Goal: Find specific page/section: Find specific page/section

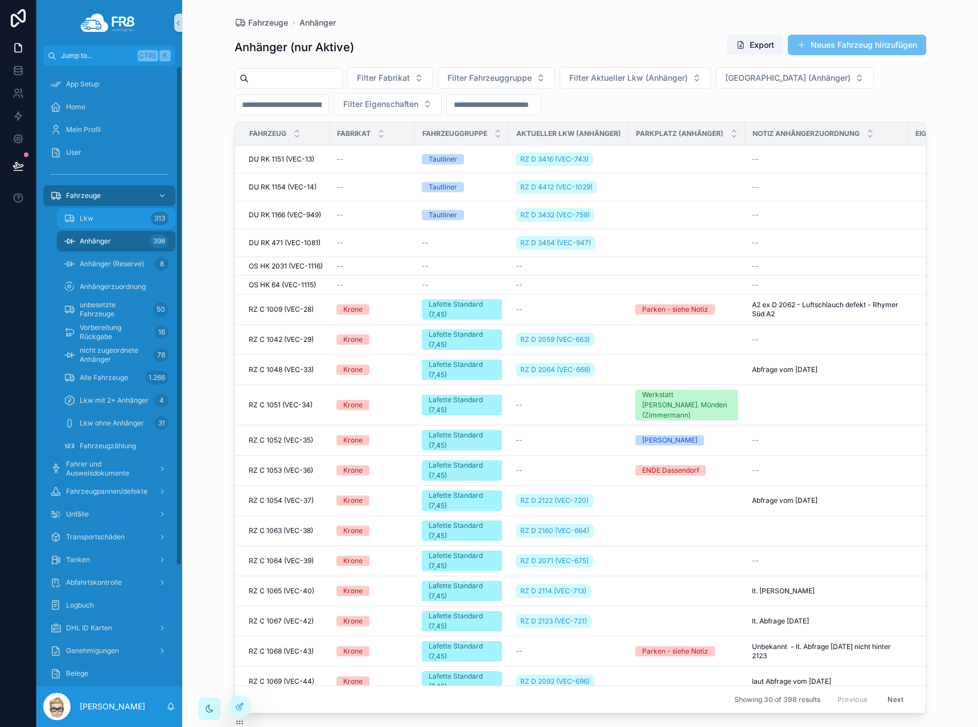
click at [91, 219] on span "Lkw" at bounding box center [87, 218] width 14 height 9
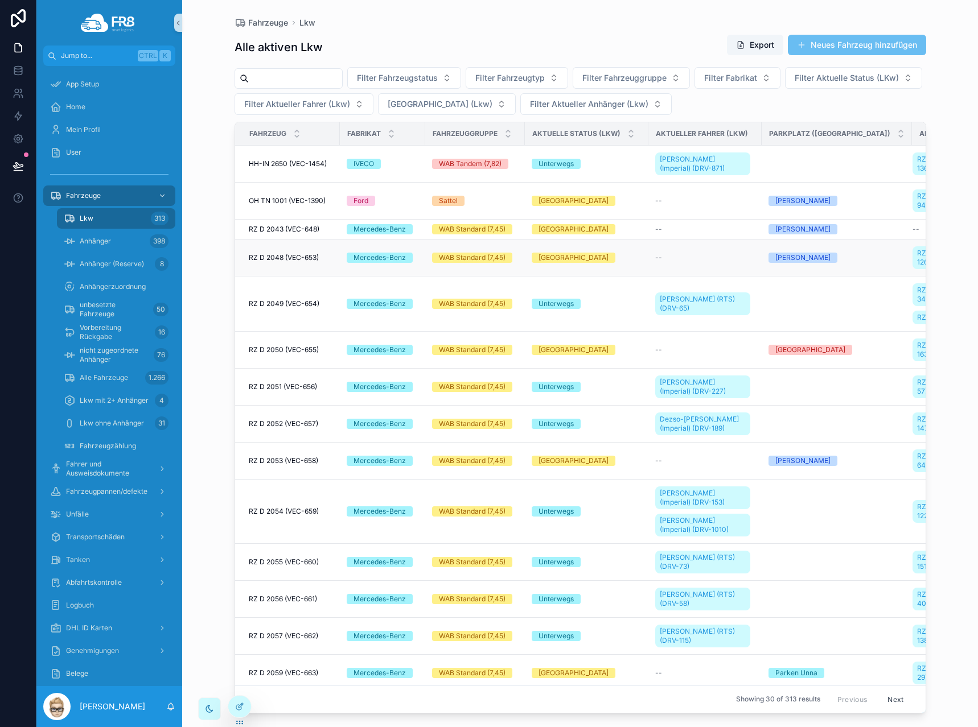
click at [297, 254] on span "RZ D 2048 (VEC-653)" at bounding box center [284, 257] width 70 height 9
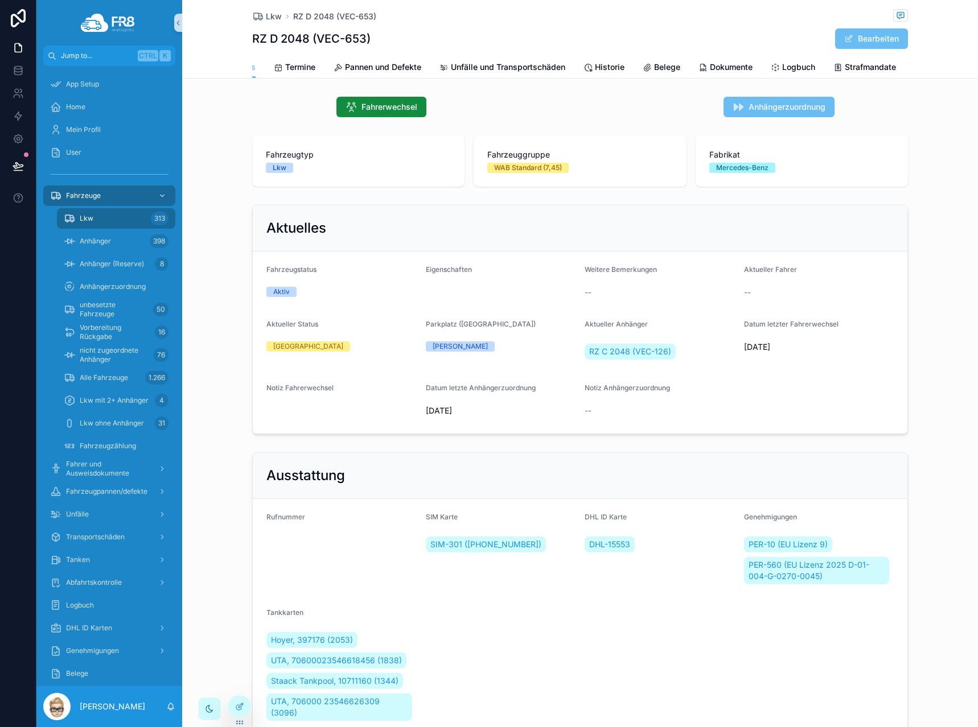
scroll to position [0, 115]
click at [843, 64] on span "Abfahrtskontrollen" at bounding box center [872, 66] width 71 height 11
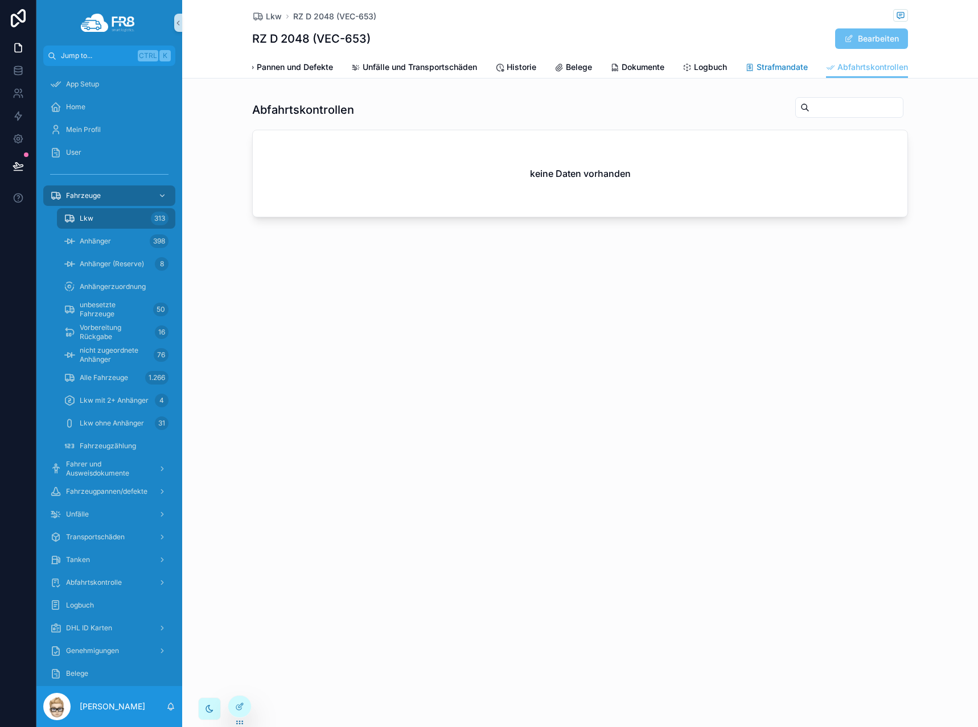
click at [774, 72] on span "Strafmandate" at bounding box center [781, 66] width 51 height 11
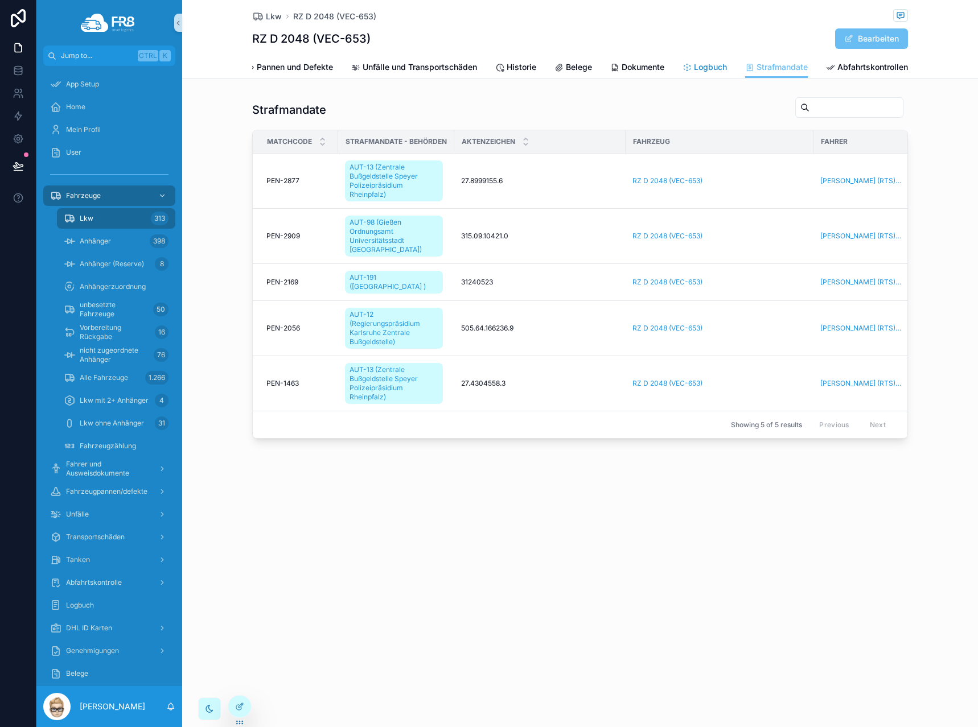
click at [720, 71] on span "Logbuch" at bounding box center [710, 66] width 33 height 11
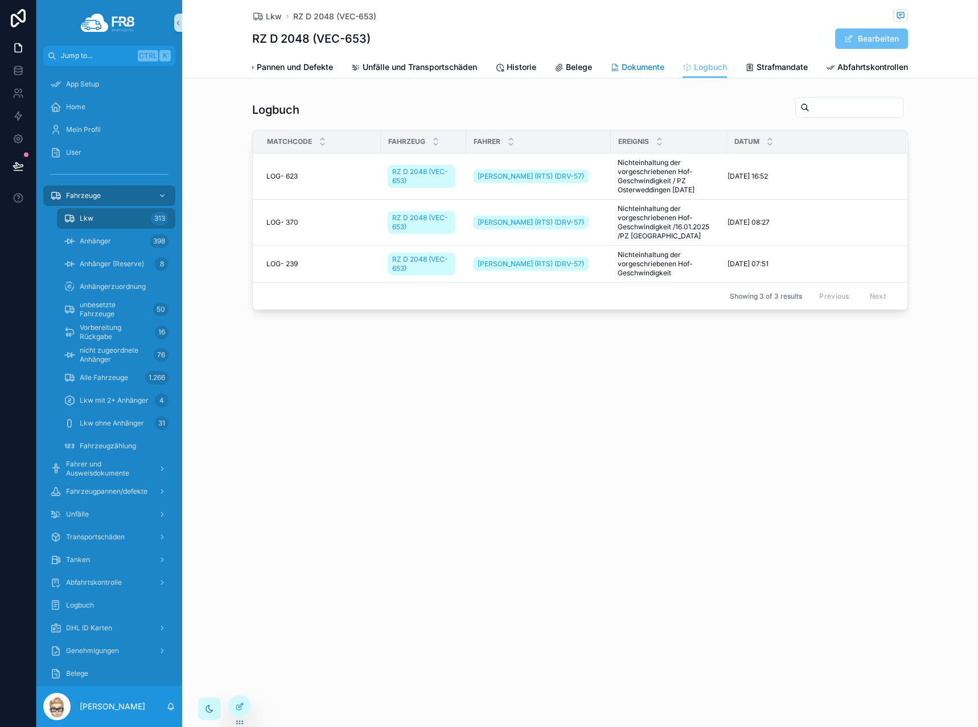
click at [654, 71] on span "Dokumente" at bounding box center [642, 66] width 43 height 11
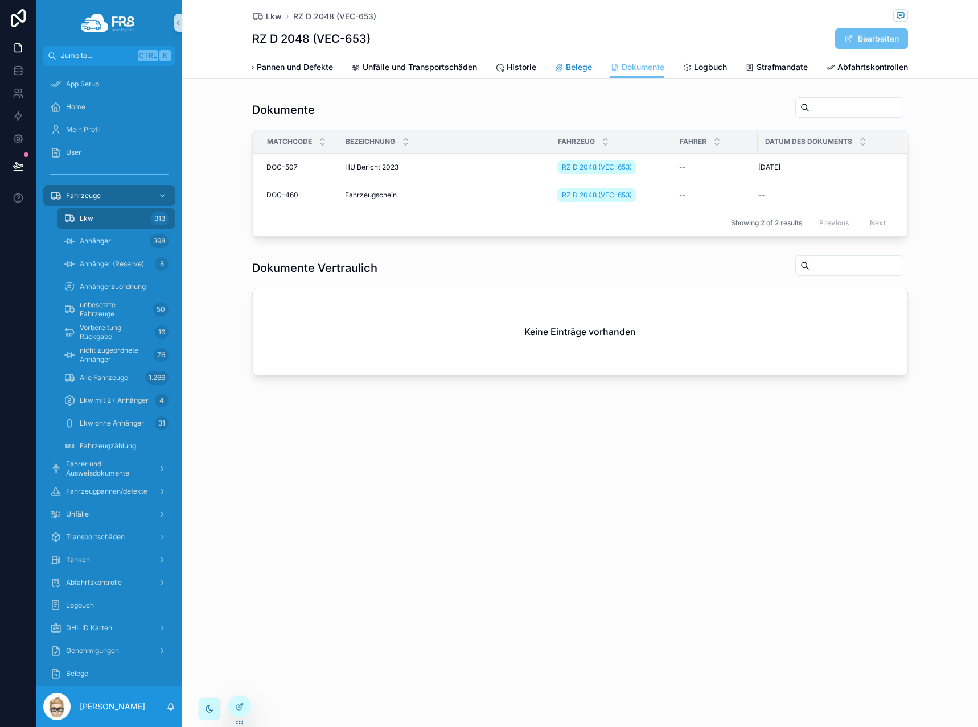
click at [568, 69] on span "Belege" at bounding box center [579, 66] width 26 height 11
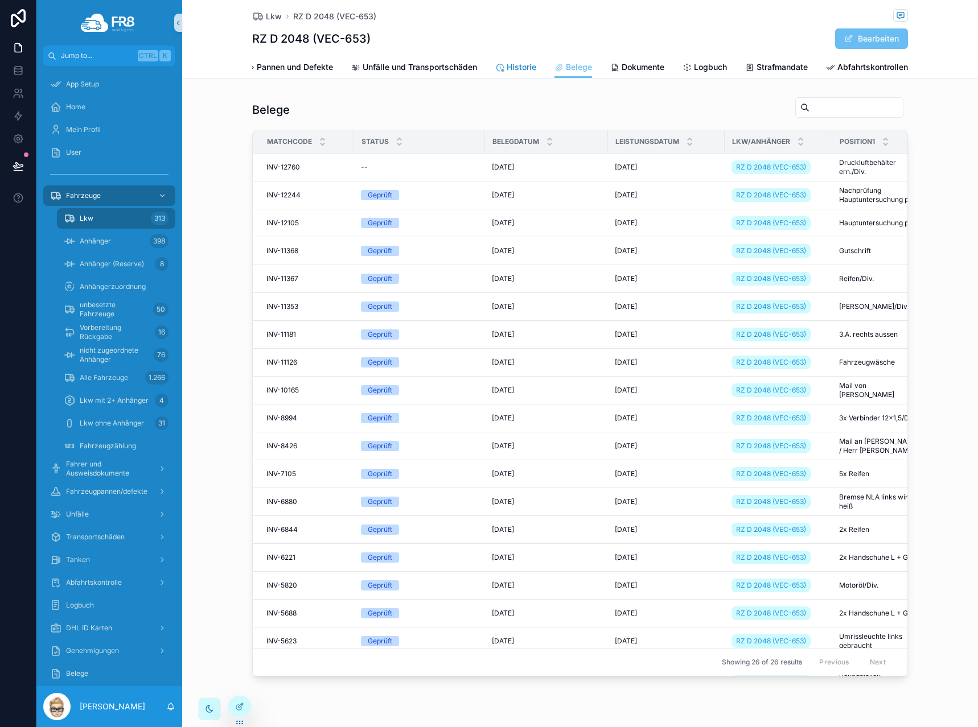
click at [508, 69] on span "Historie" at bounding box center [521, 66] width 30 height 11
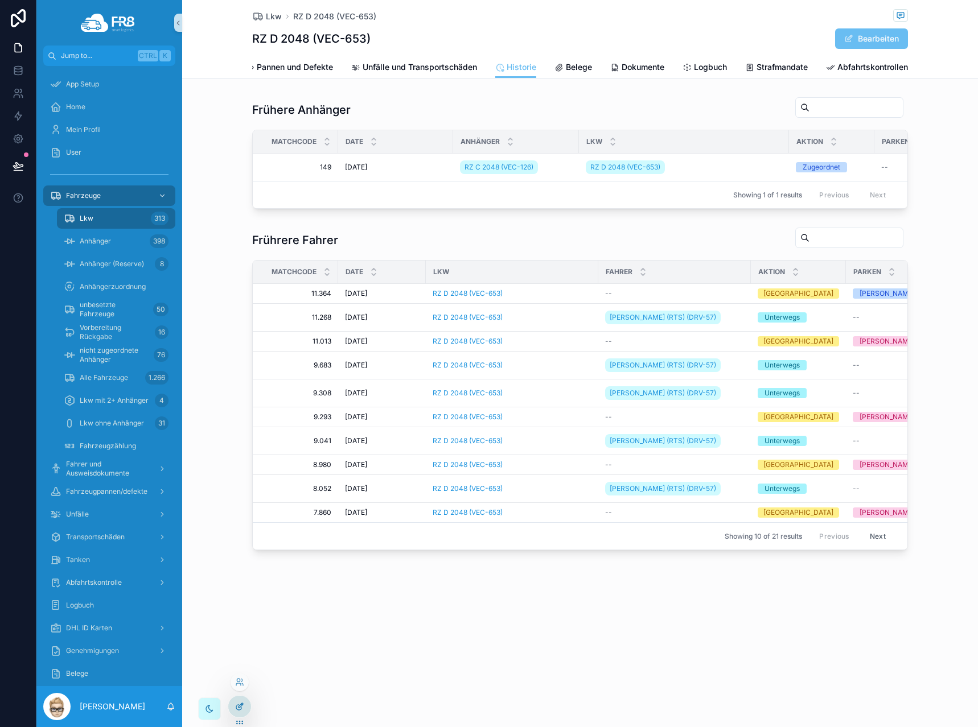
click at [245, 703] on div at bounding box center [239, 707] width 23 height 22
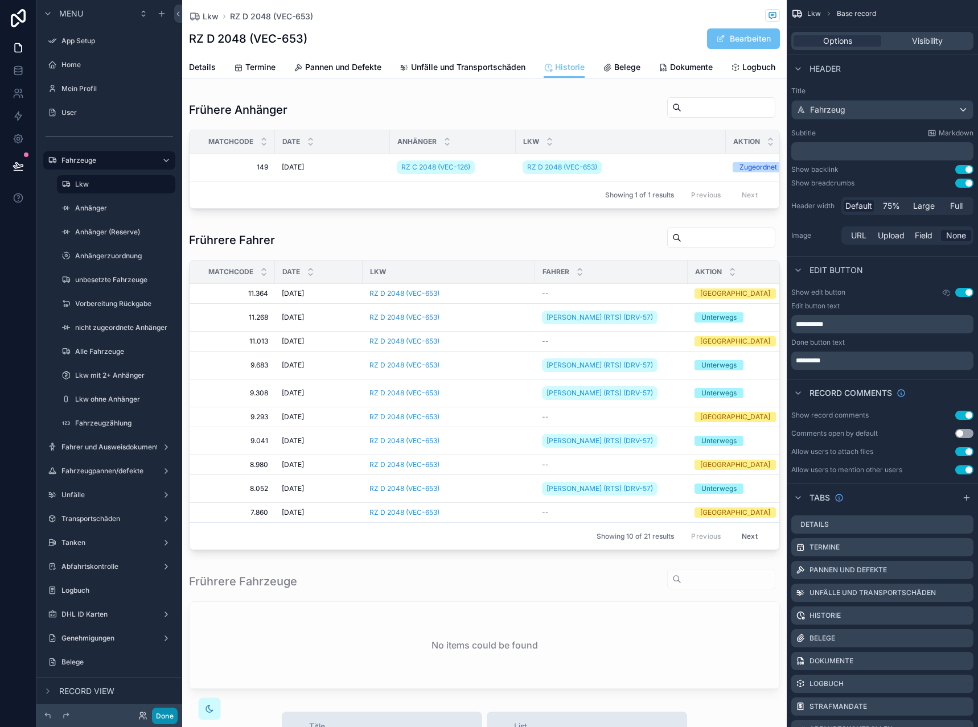
click at [167, 716] on button "Done" at bounding box center [165, 716] width 26 height 17
